Goal: Transaction & Acquisition: Book appointment/travel/reservation

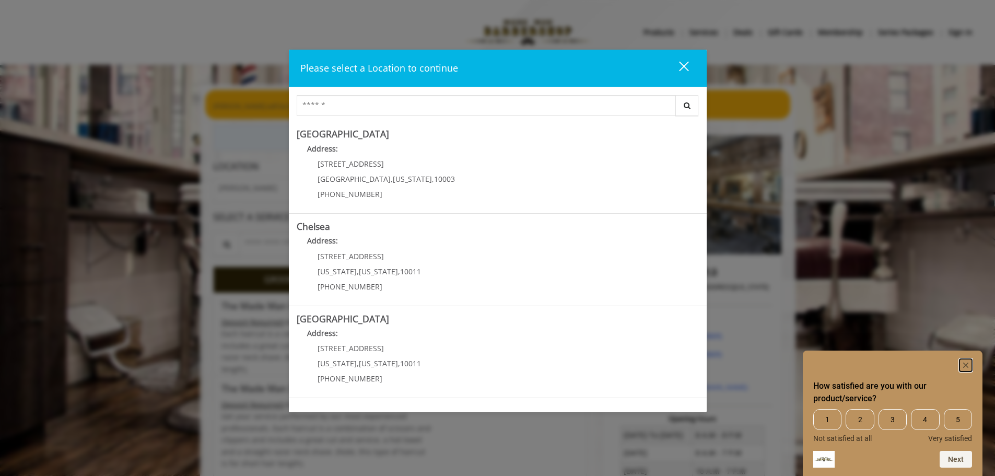
click at [971, 367] on rect "Hide survey" at bounding box center [966, 365] width 13 height 13
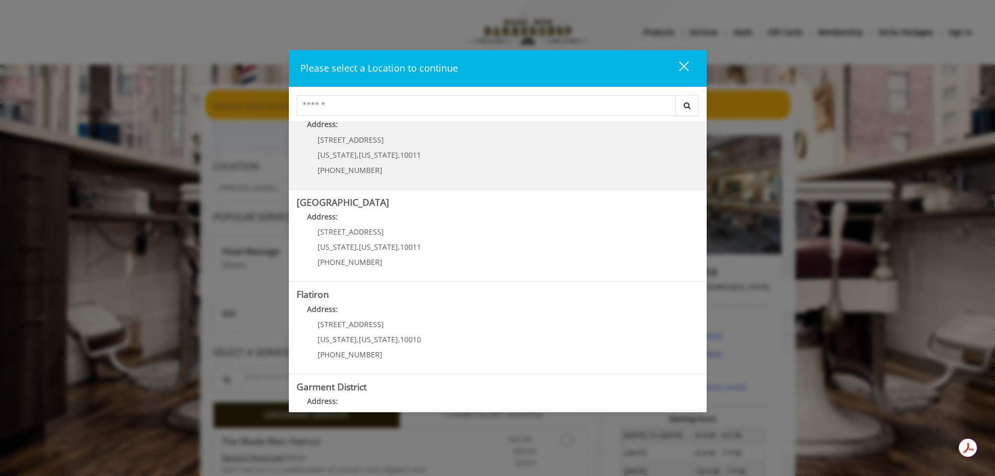
scroll to position [176, 0]
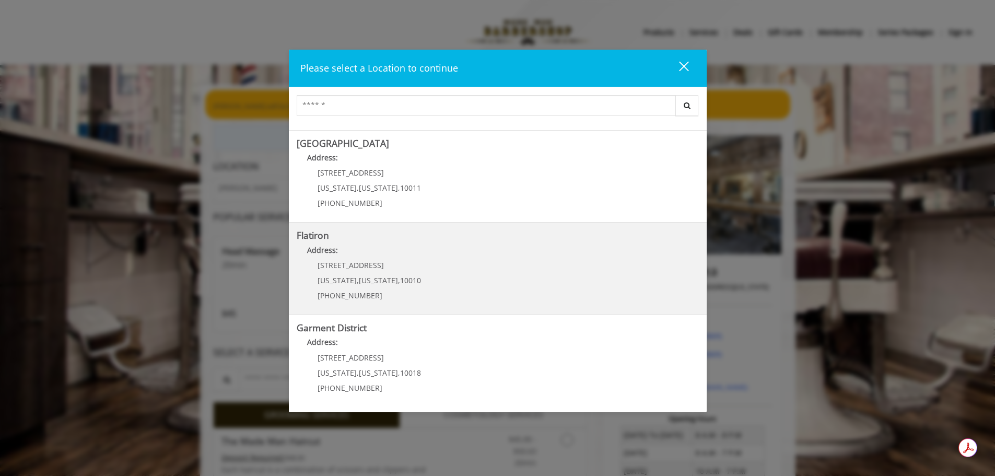
click at [384, 256] on "Address:" at bounding box center [498, 252] width 402 height 17
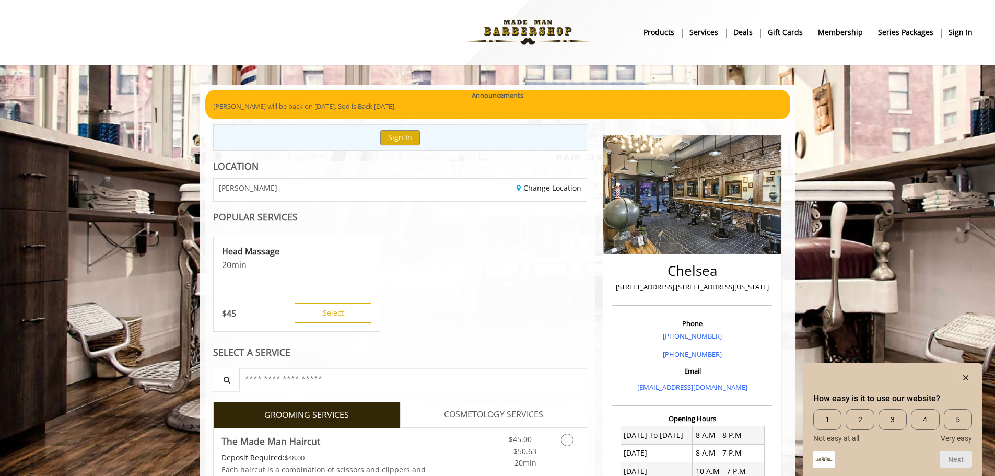
scroll to position [40, 0]
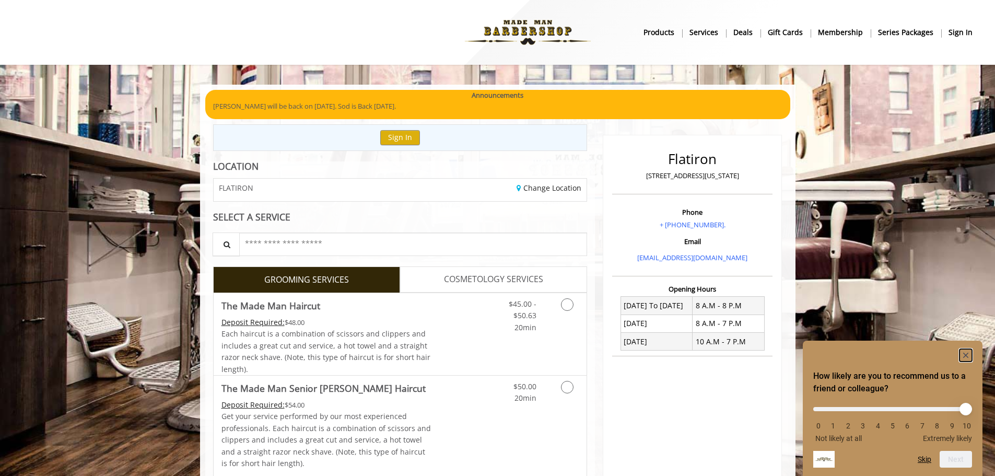
drag, startPoint x: 966, startPoint y: 352, endPoint x: 913, endPoint y: 323, distance: 60.8
click at [966, 352] on rect "Hide survey" at bounding box center [966, 355] width 13 height 13
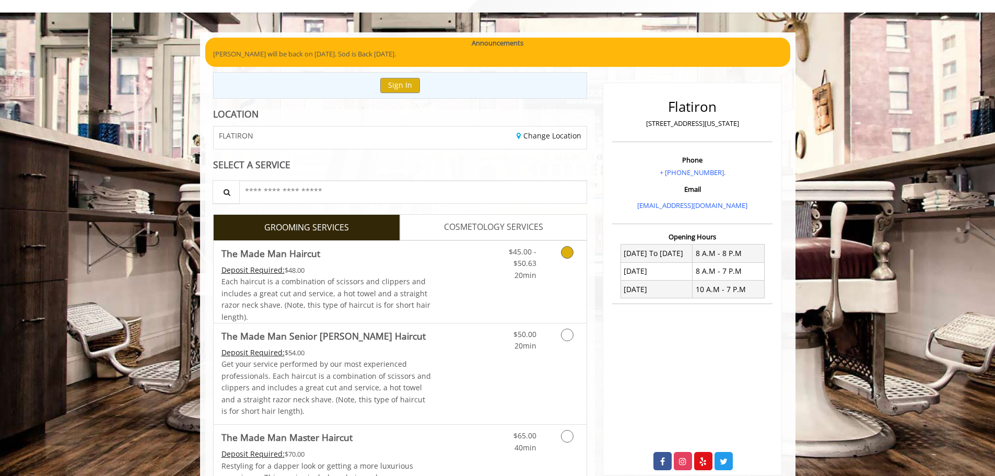
click at [461, 276] on link "Discounted Price" at bounding box center [462, 282] width 62 height 82
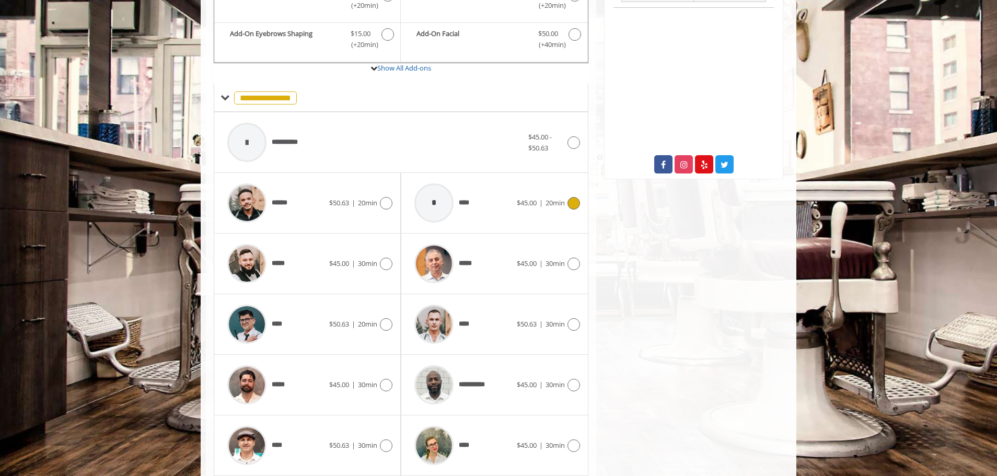
scroll to position [367, 0]
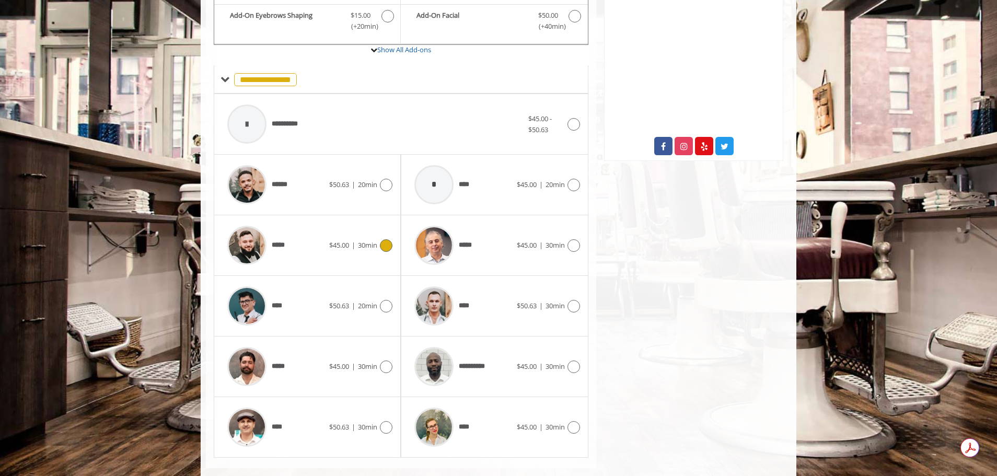
click at [319, 235] on div "*****" at bounding box center [275, 245] width 107 height 50
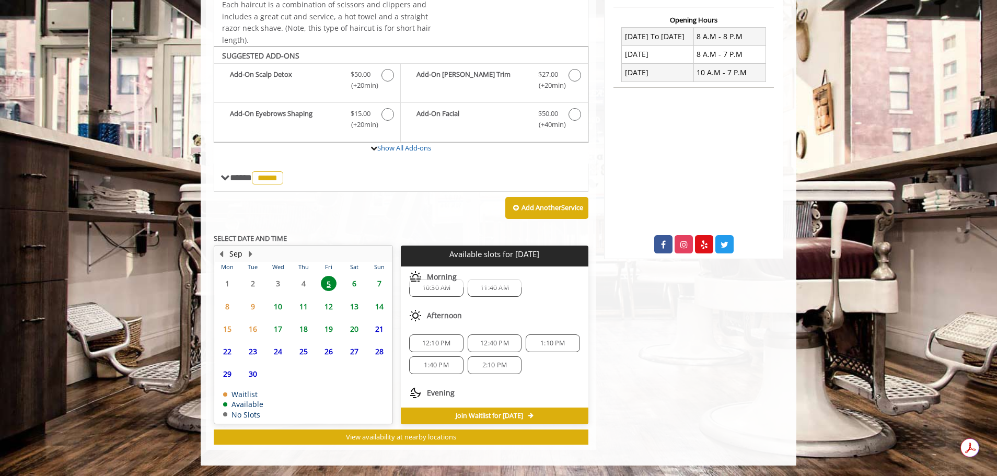
scroll to position [0, 0]
